Goal: Information Seeking & Learning: Learn about a topic

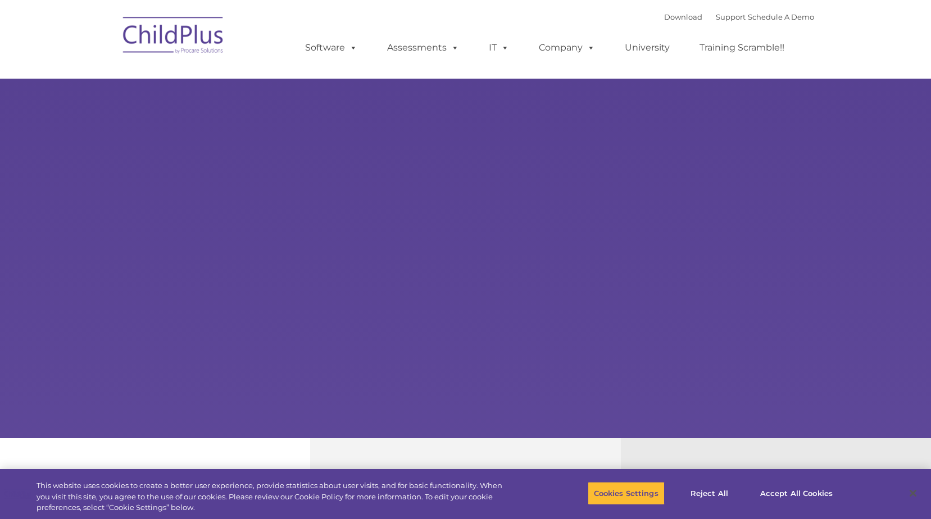
select select "MEDIUM"
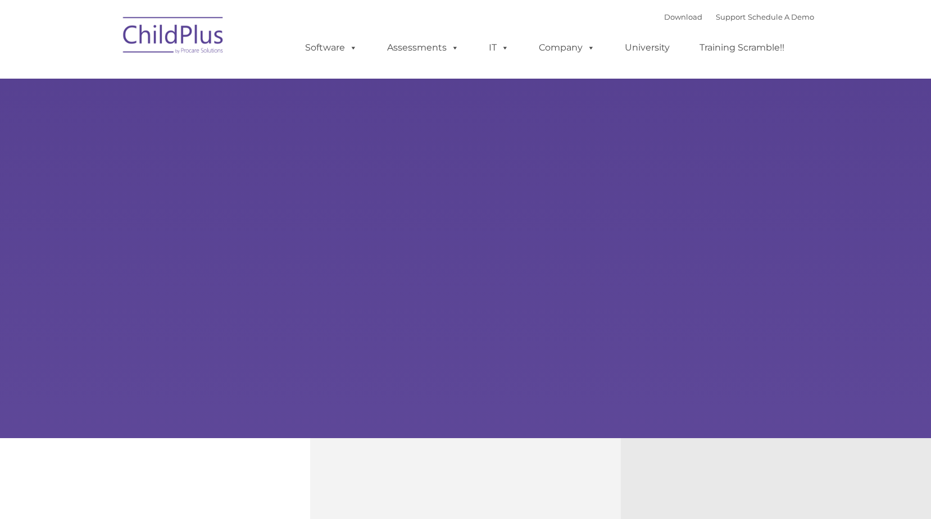
type input ""
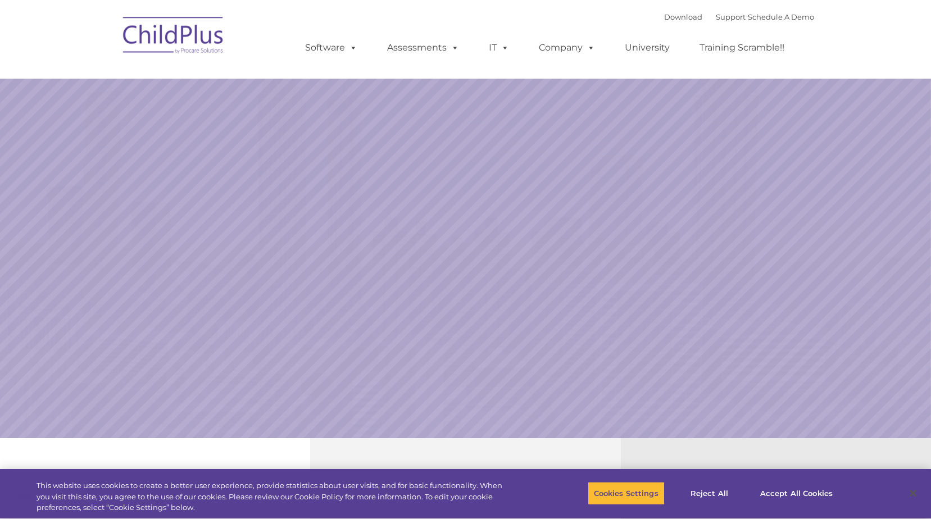
select select "MEDIUM"
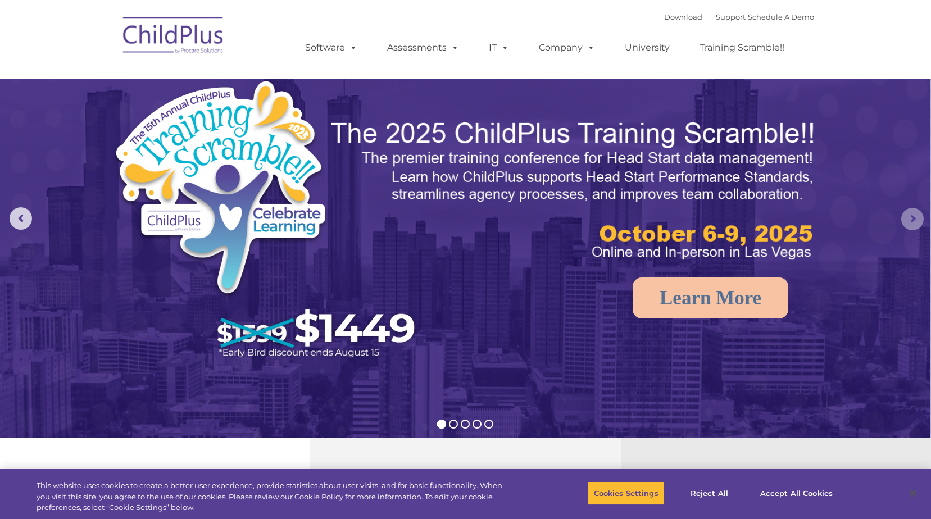
click at [910, 217] on rs-arrow at bounding box center [912, 219] width 22 height 22
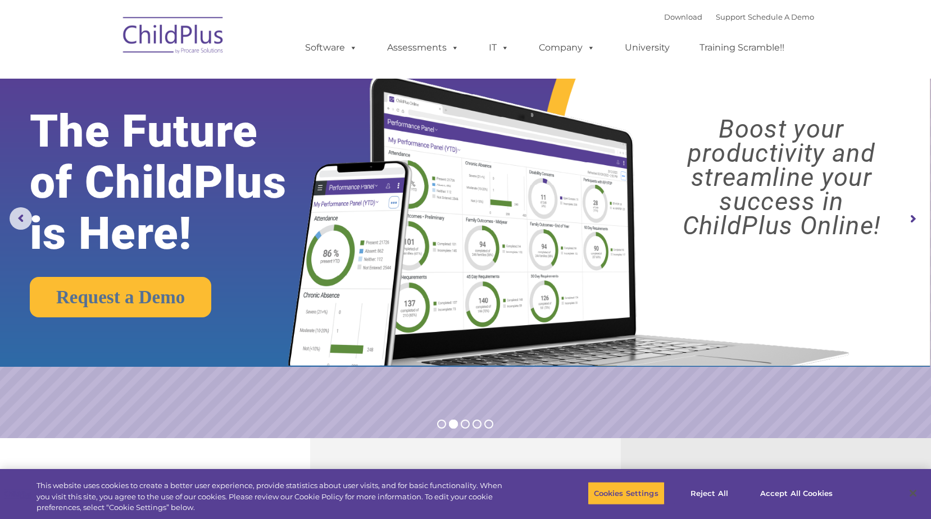
click at [912, 217] on rs-arrow at bounding box center [912, 219] width 22 height 22
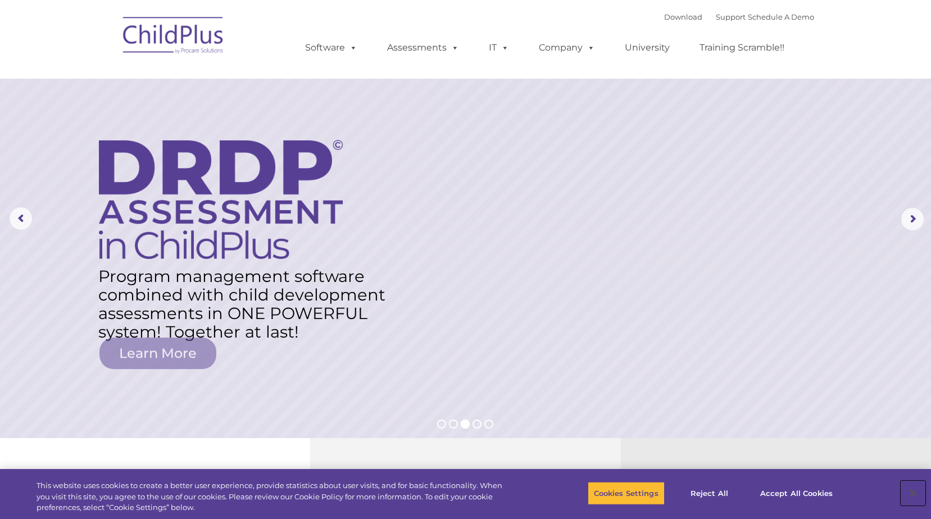
click at [917, 491] on button "Close" at bounding box center [913, 493] width 25 height 25
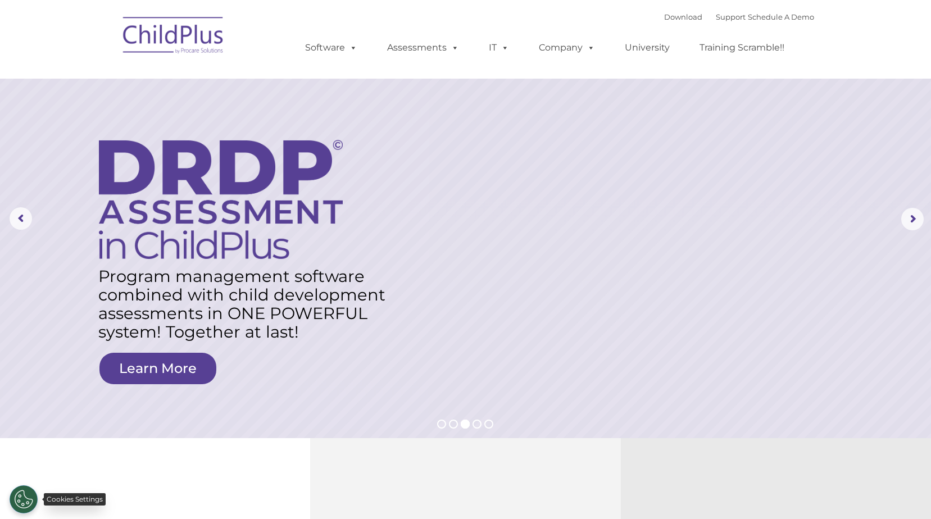
click at [23, 496] on button "Cookies Settings" at bounding box center [24, 499] width 28 height 28
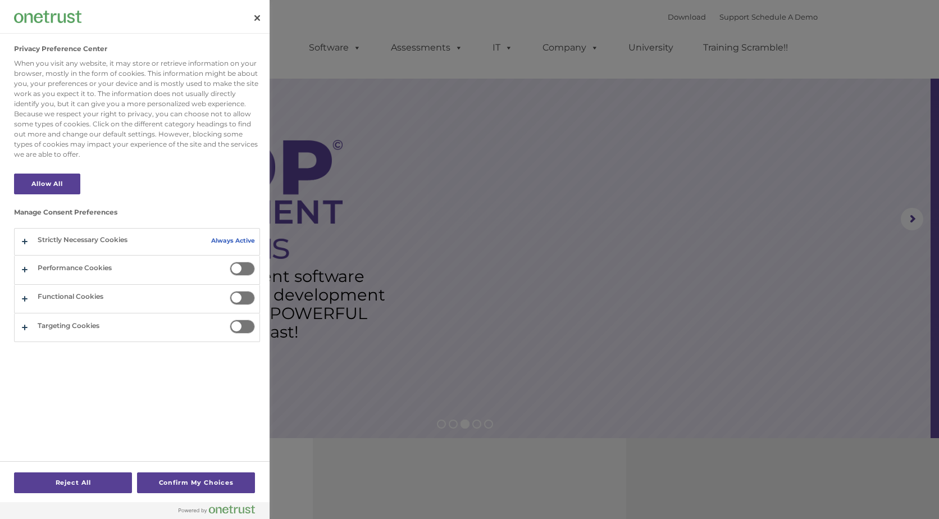
click at [414, 439] on div at bounding box center [469, 259] width 939 height 519
drag, startPoint x: 255, startPoint y: 13, endPoint x: 269, endPoint y: 26, distance: 18.3
click at [255, 13] on button "Close" at bounding box center [257, 18] width 25 height 25
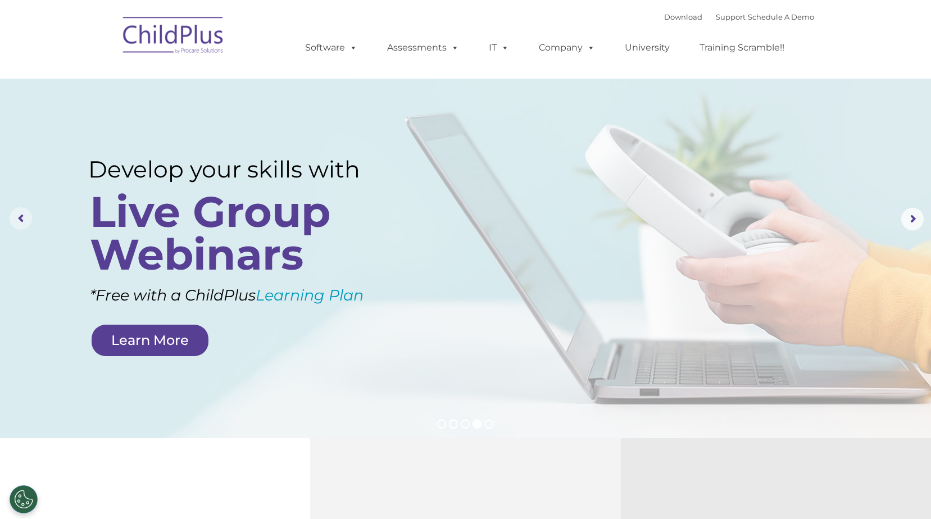
click at [18, 216] on rs-arrow at bounding box center [21, 218] width 22 height 22
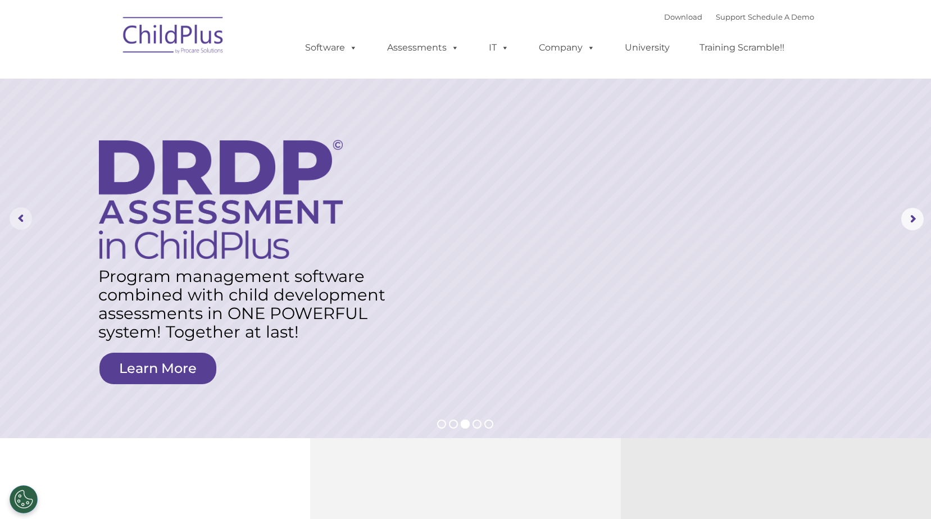
click at [20, 216] on rs-arrow at bounding box center [21, 218] width 22 height 22
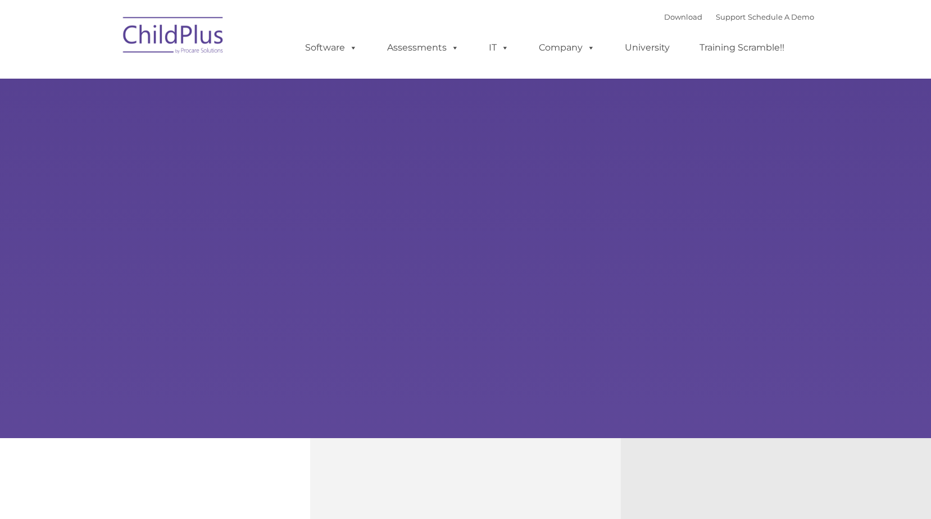
type input ""
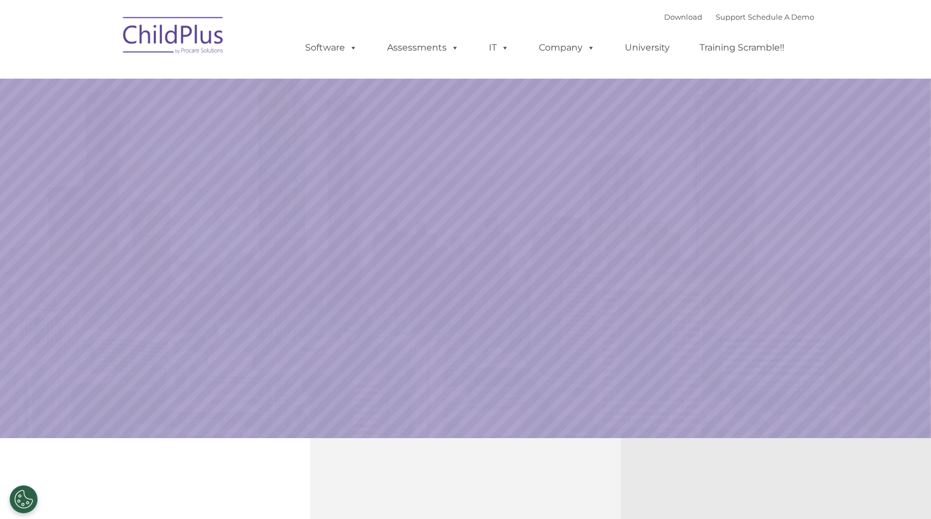
select select "MEDIUM"
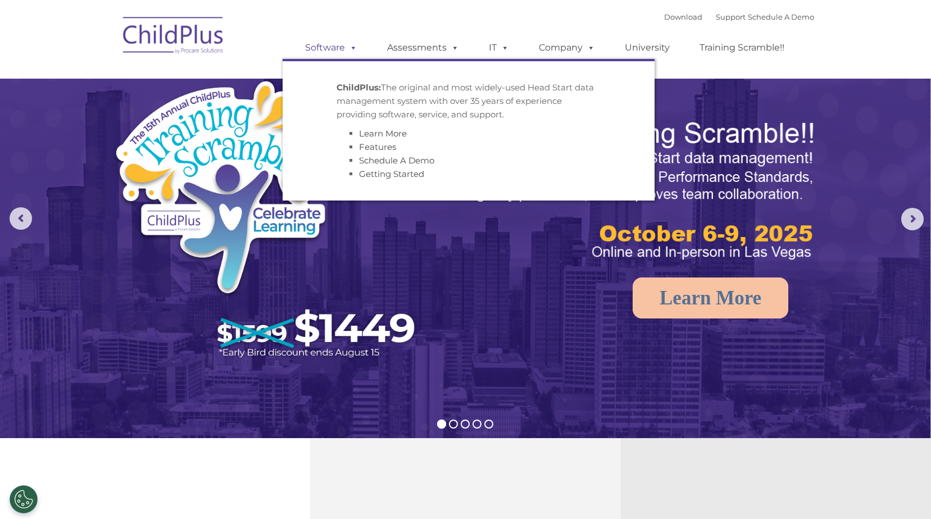
click at [325, 48] on link "Software" at bounding box center [331, 48] width 75 height 22
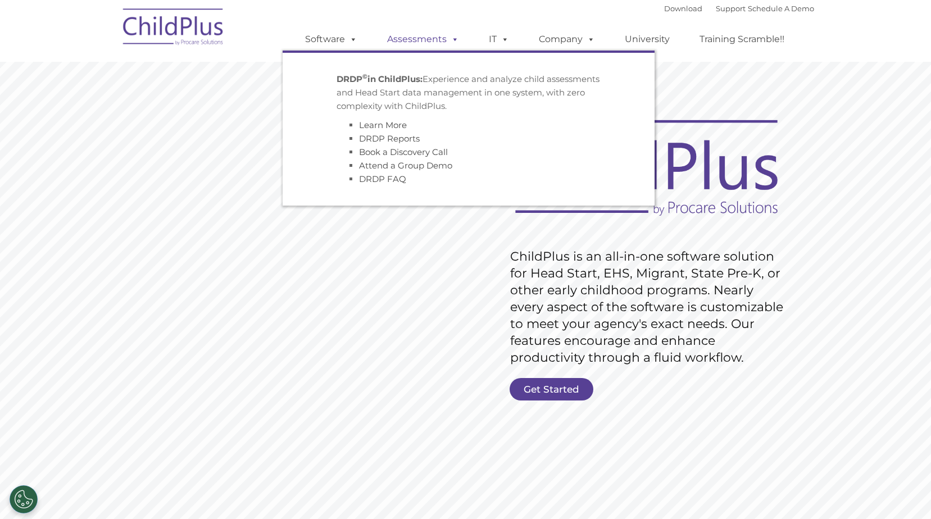
click at [411, 39] on link "Assessments" at bounding box center [423, 39] width 94 height 22
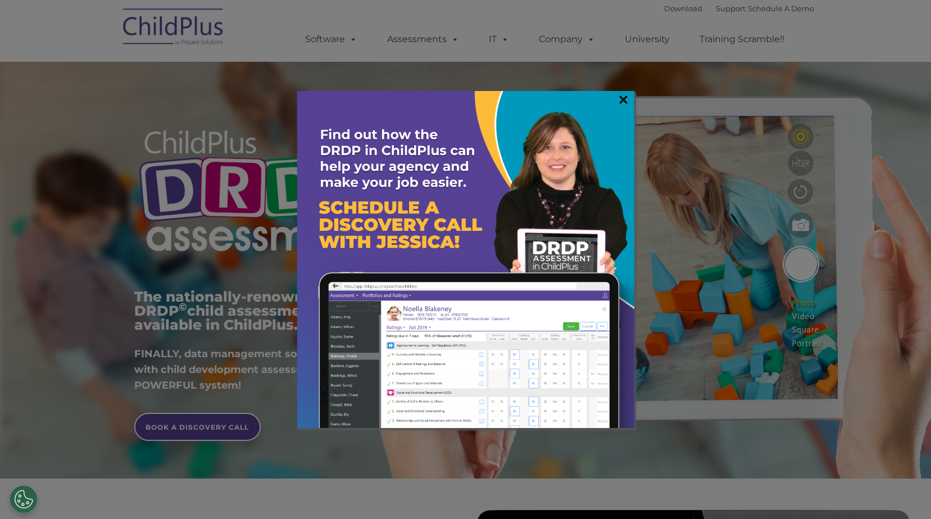
click at [626, 96] on link "×" at bounding box center [623, 99] width 13 height 11
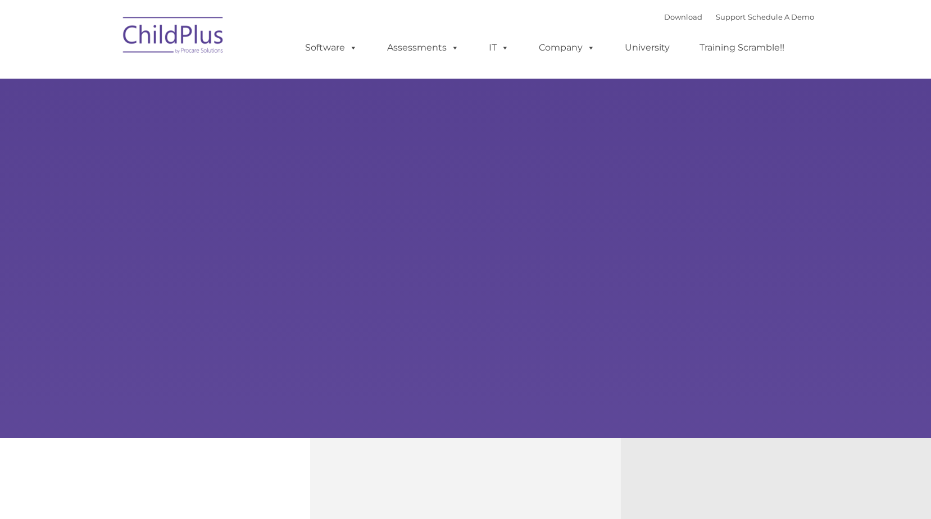
type input ""
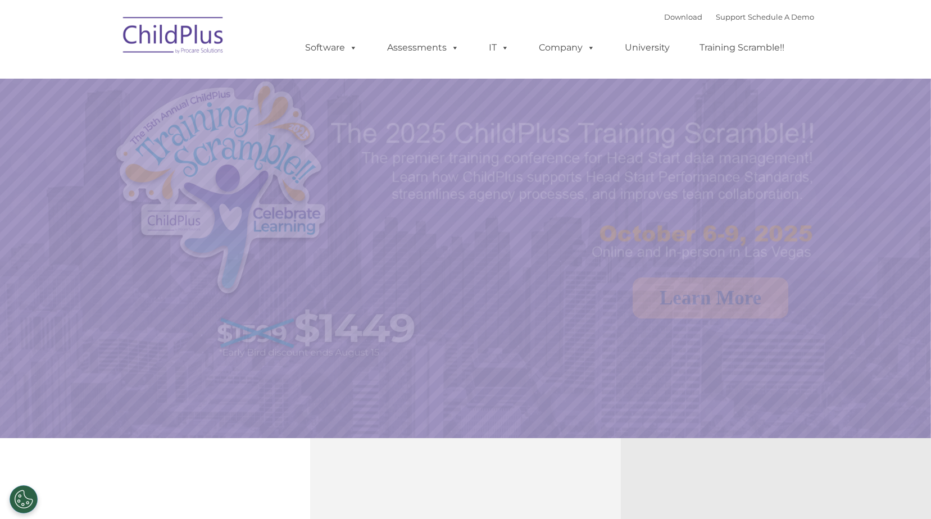
select select "MEDIUM"
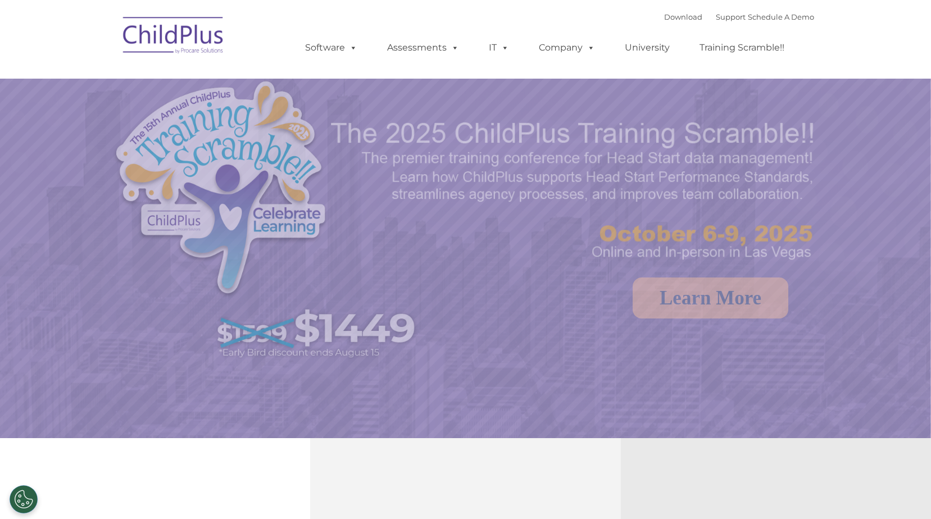
select select "MEDIUM"
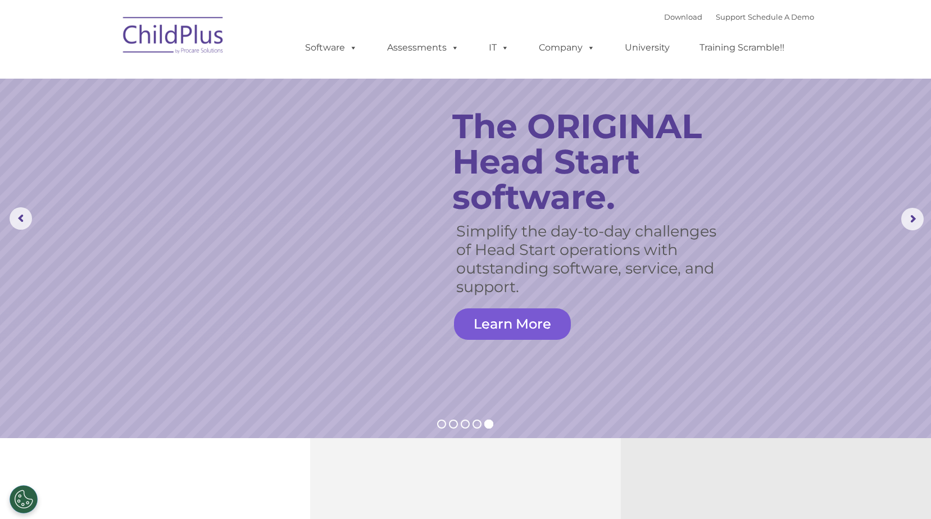
click at [490, 323] on link "Learn More" at bounding box center [512, 323] width 117 height 31
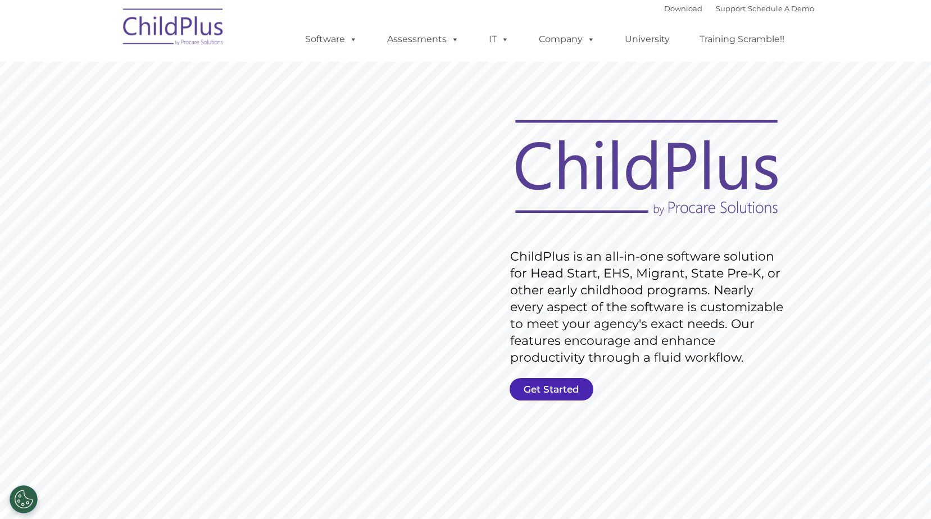
click at [547, 388] on link "Get Started" at bounding box center [552, 389] width 84 height 22
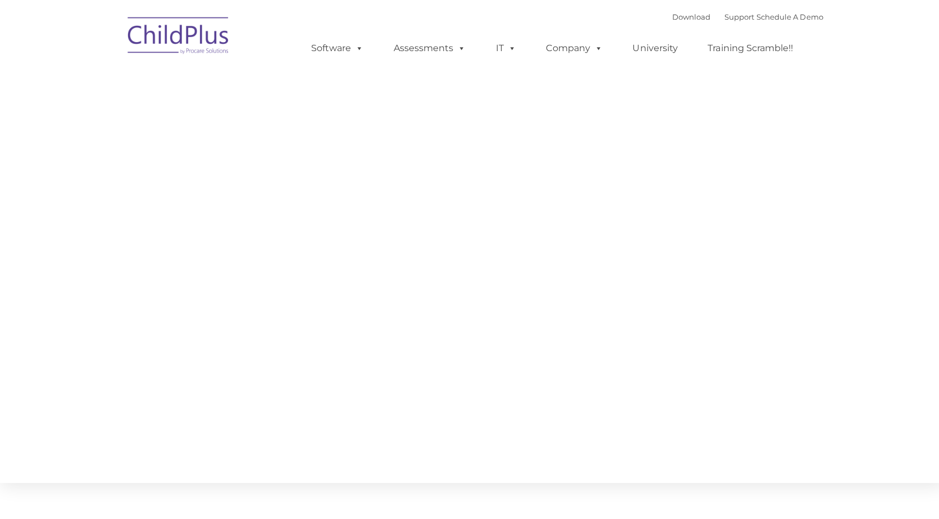
type input ""
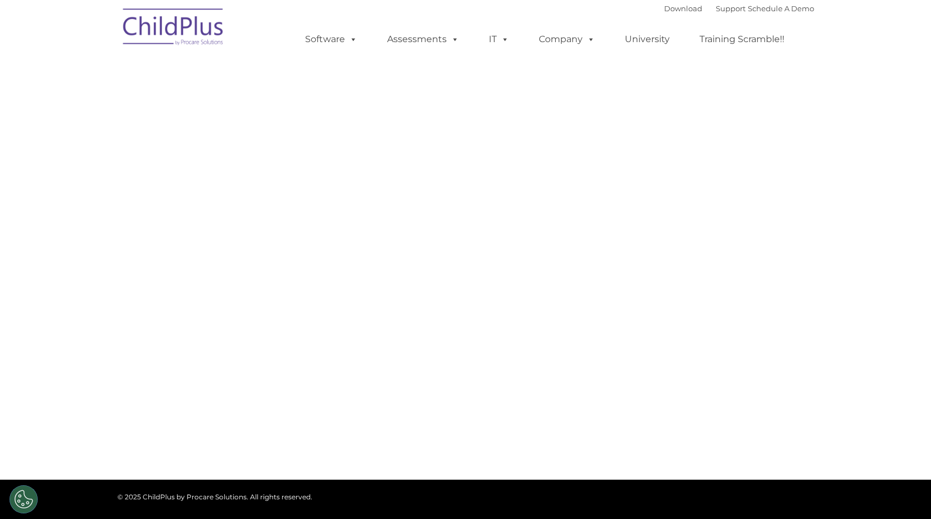
select select "MEDIUM"
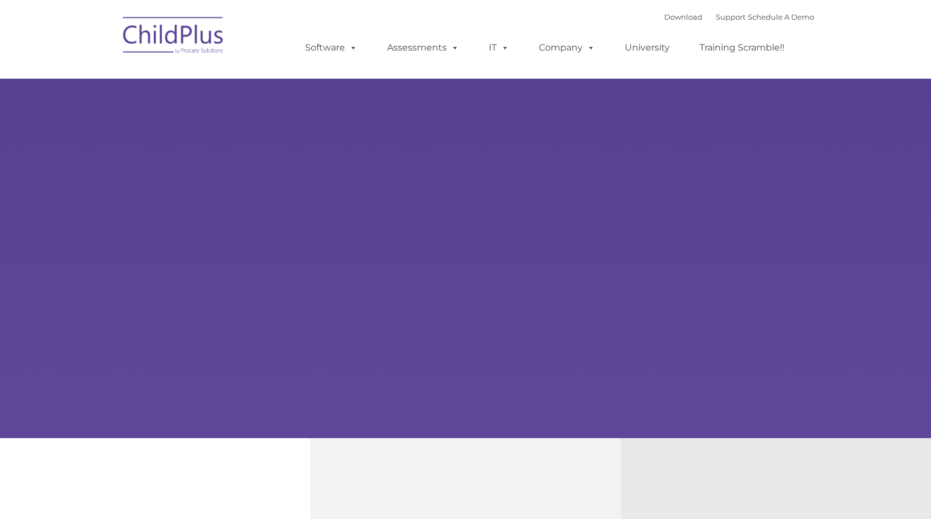
type input ""
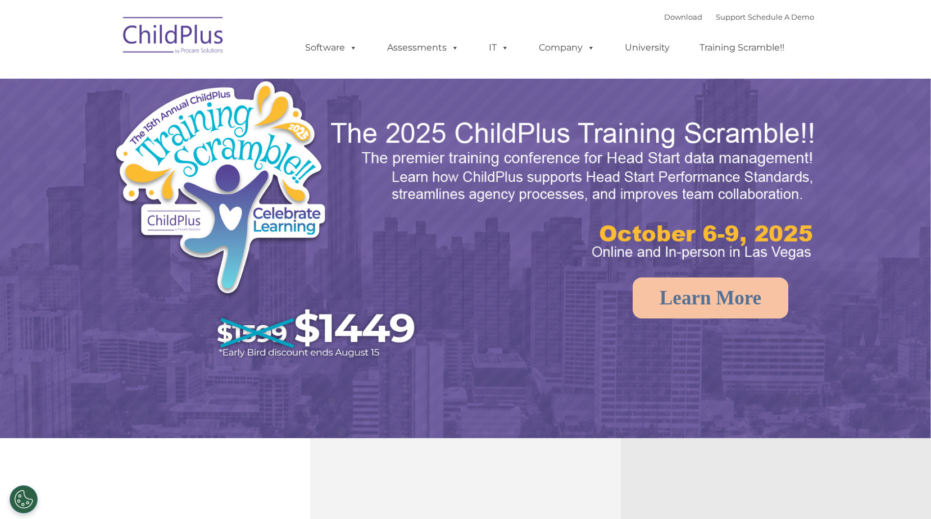
select select "MEDIUM"
